Goal: Task Accomplishment & Management: Use online tool/utility

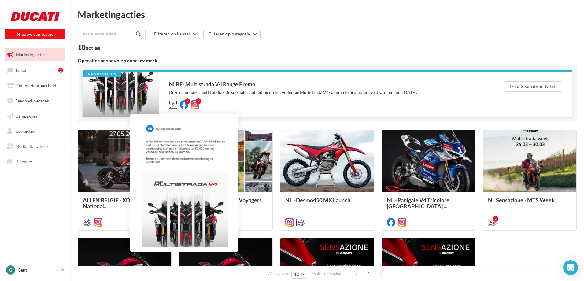
click at [185, 105] on icon at bounding box center [184, 104] width 9 height 9
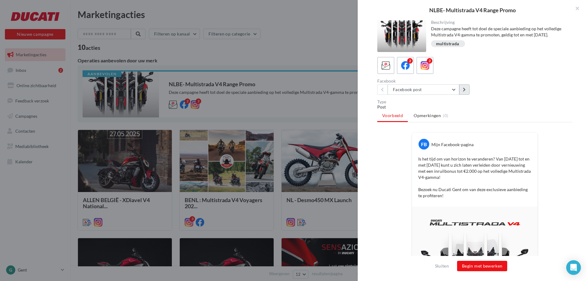
click at [464, 92] on icon at bounding box center [464, 89] width 3 height 4
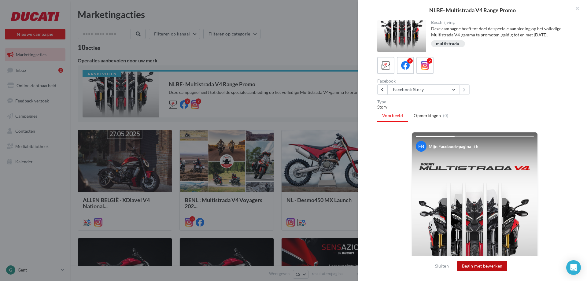
click at [471, 266] on button "Begin met bewerken" at bounding box center [482, 266] width 50 height 10
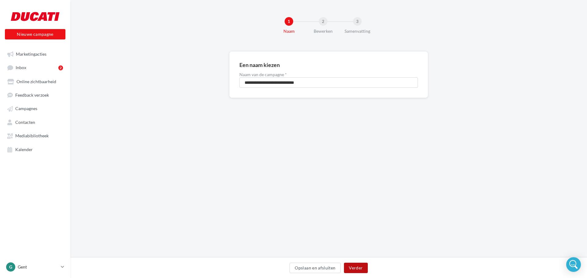
click at [357, 271] on button "Verder" at bounding box center [356, 268] width 24 height 10
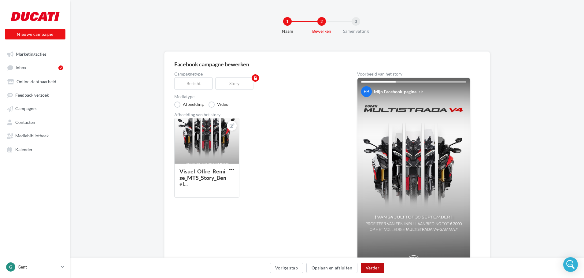
click at [372, 266] on button "Verder" at bounding box center [373, 268] width 24 height 10
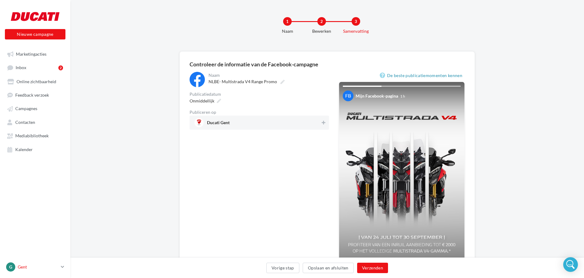
click at [34, 273] on link "G Gent duc-eke-mdec" at bounding box center [35, 267] width 61 height 12
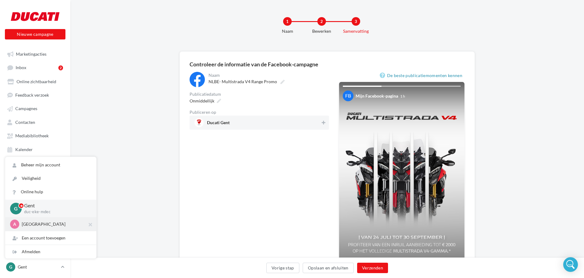
click at [37, 229] on div "A Antwerpen duc-deur-mdec" at bounding box center [50, 224] width 81 height 9
